Goal: Navigation & Orientation: Find specific page/section

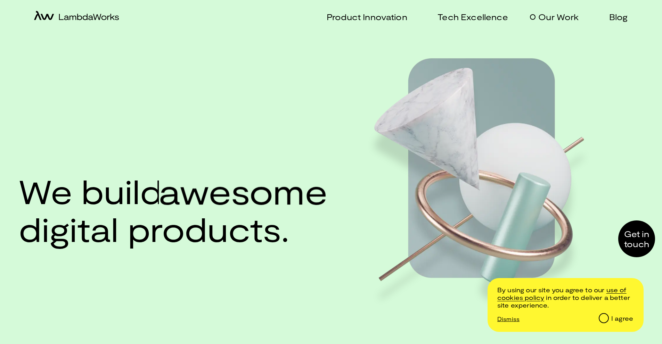
click at [567, 17] on p "Our Work" at bounding box center [558, 17] width 40 height 10
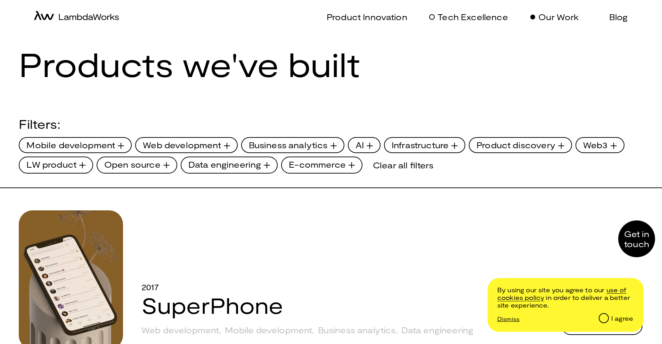
click at [461, 16] on p "Tech Excellence" at bounding box center [472, 17] width 70 height 10
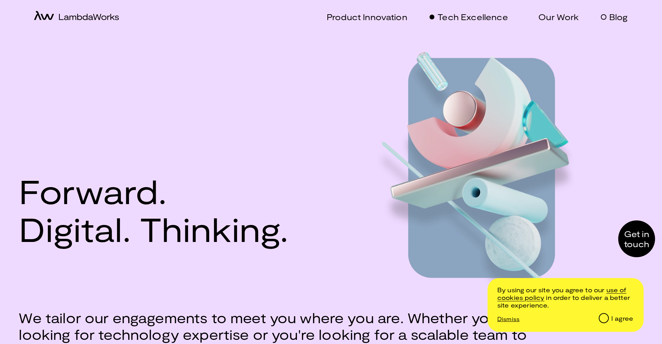
click at [616, 19] on p "Blog" at bounding box center [618, 17] width 19 height 10
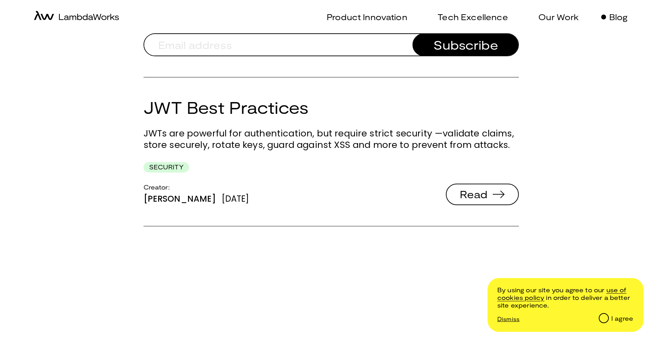
scroll to position [139, 0]
